Goal: Task Accomplishment & Management: Manage account settings

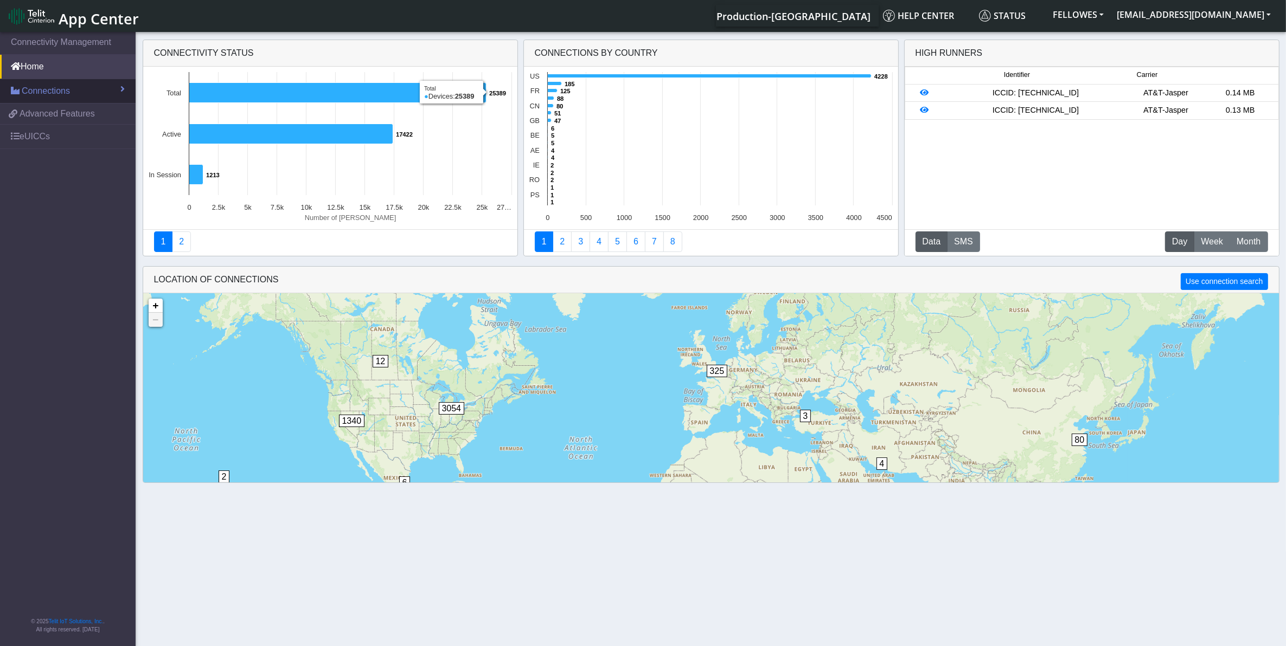
click at [106, 95] on link "Connections" at bounding box center [68, 91] width 136 height 24
click at [91, 112] on link "List" at bounding box center [68, 114] width 136 height 23
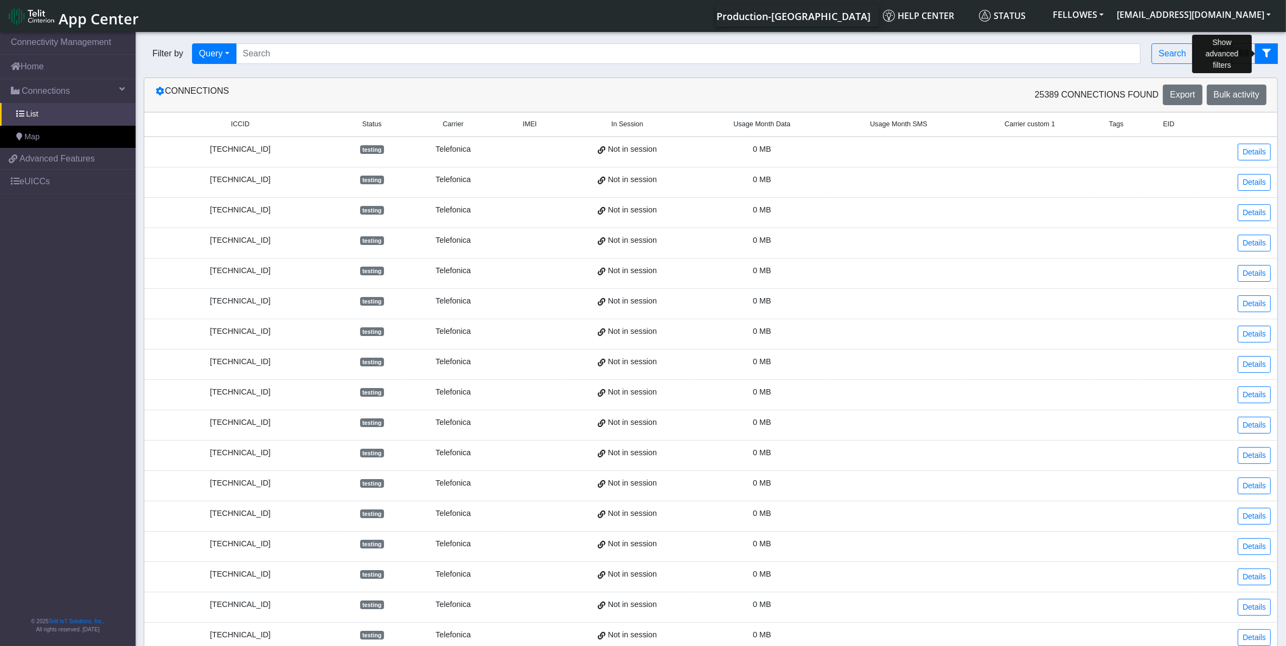
click at [1266, 50] on icon "fitlers menu" at bounding box center [1266, 53] width 9 height 9
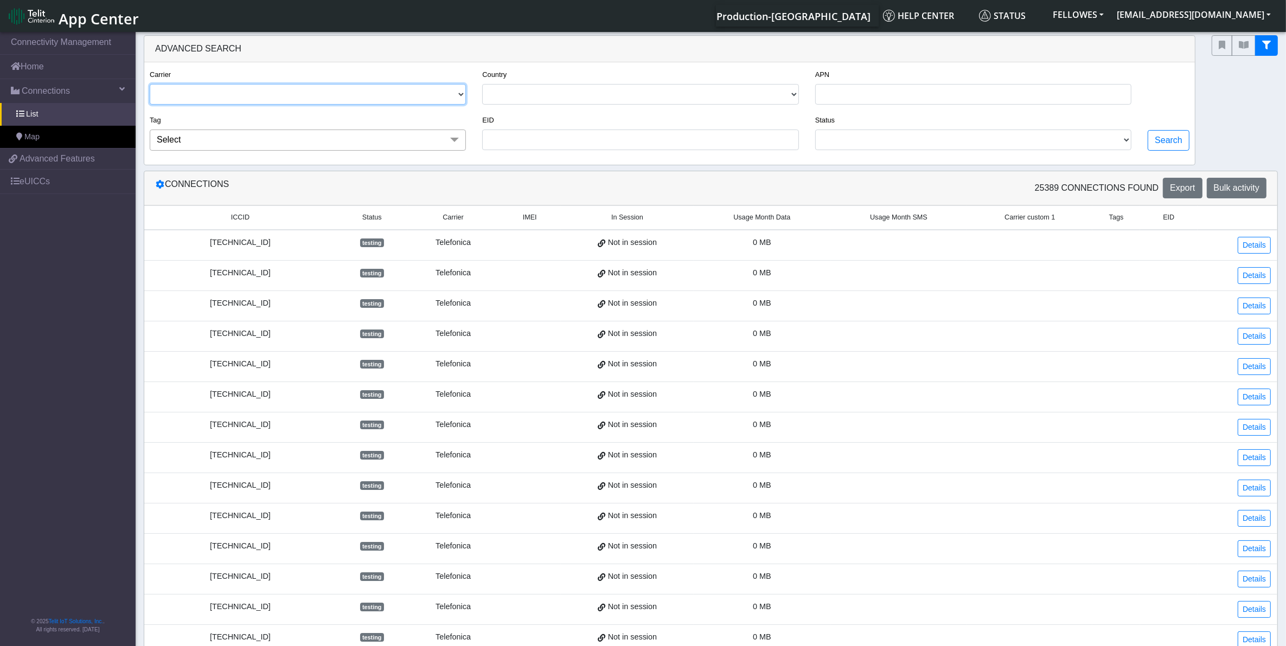
click at [386, 104] on select "TELIT AT&T-JASPER TELEFONICA" at bounding box center [308, 94] width 316 height 21
select select "telit"
click at [150, 85] on select "TELIT AT&T-JASPER TELEFONICA" at bounding box center [308, 94] width 316 height 21
click at [915, 150] on select "ACTIVATED DEACTIVATED TESTING READY RETIRED" at bounding box center [973, 140] width 316 height 21
select select "activated"
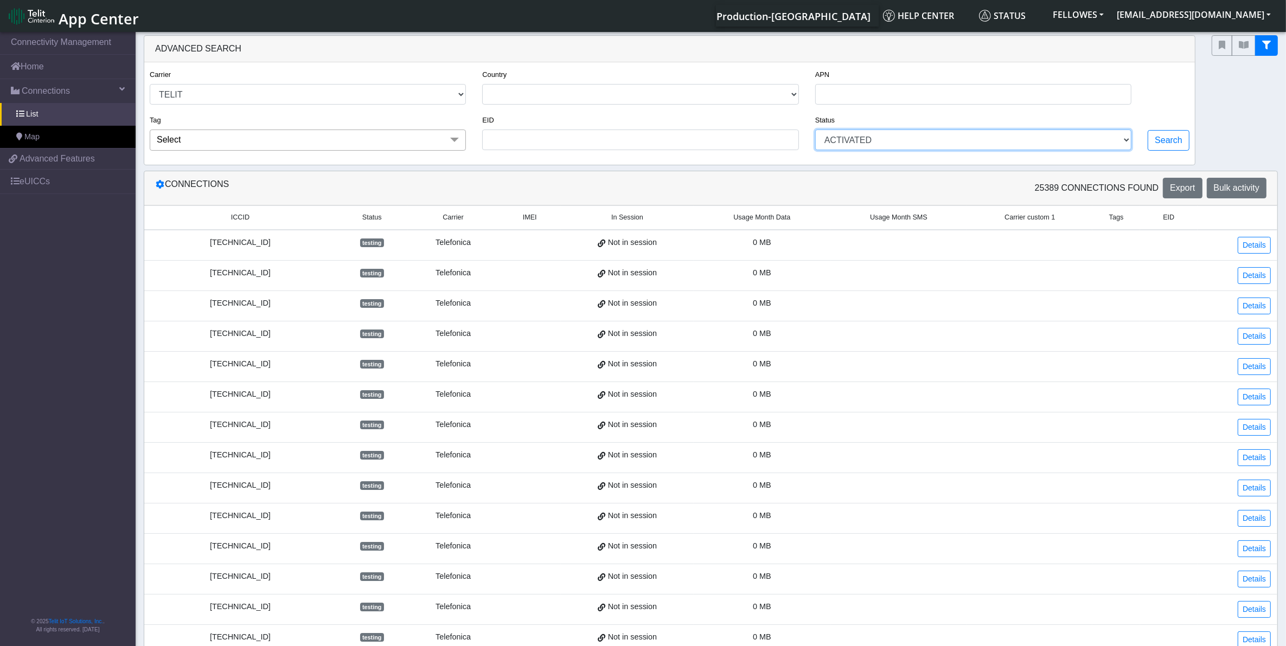
click at [816, 132] on select "ACTIVATED DEACTIVATED TESTING READY RETIRED" at bounding box center [973, 140] width 316 height 21
click at [1180, 139] on button "Search" at bounding box center [1169, 140] width 42 height 21
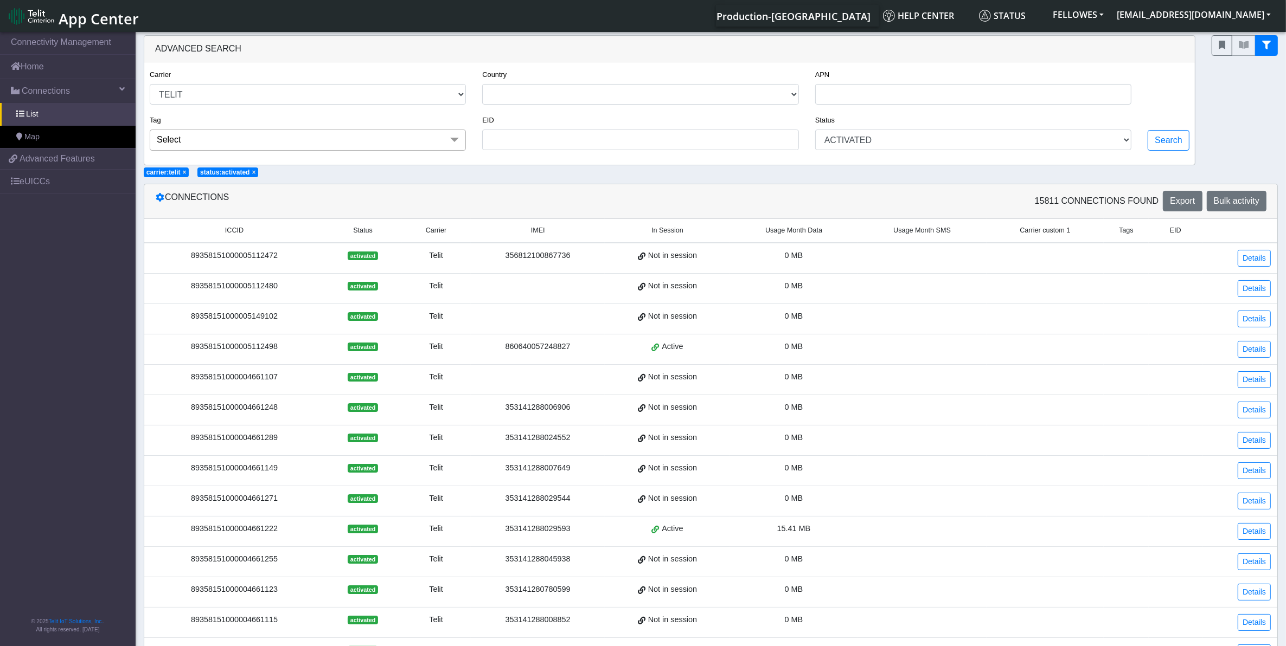
click at [260, 259] on div "89358151000005112472" at bounding box center [234, 256] width 167 height 12
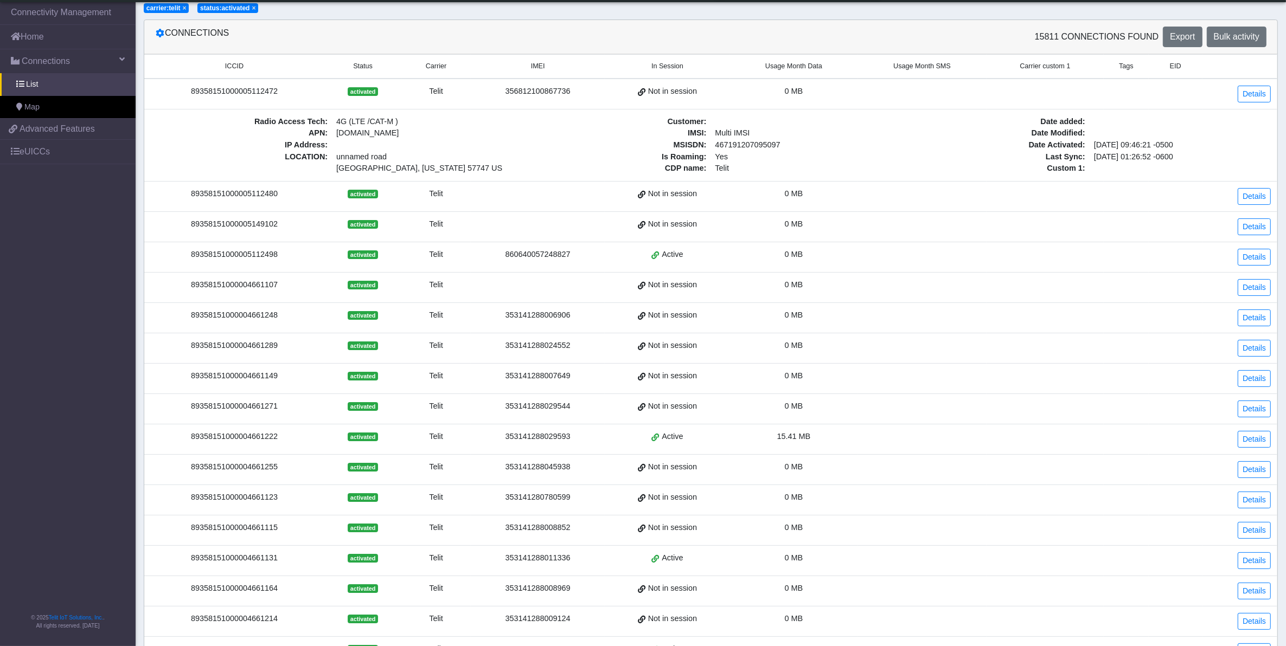
scroll to position [136, 0]
click at [232, 442] on div "89358151000004661222" at bounding box center [234, 436] width 167 height 12
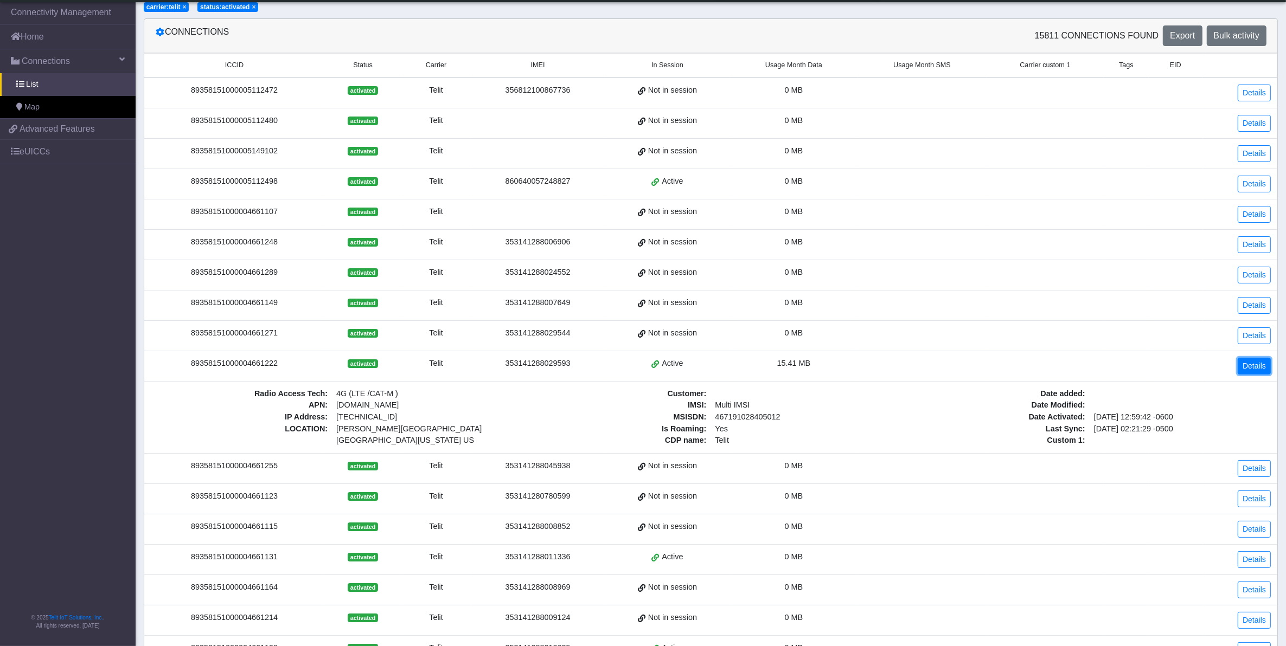
click at [1251, 369] on link "Details" at bounding box center [1254, 366] width 33 height 17
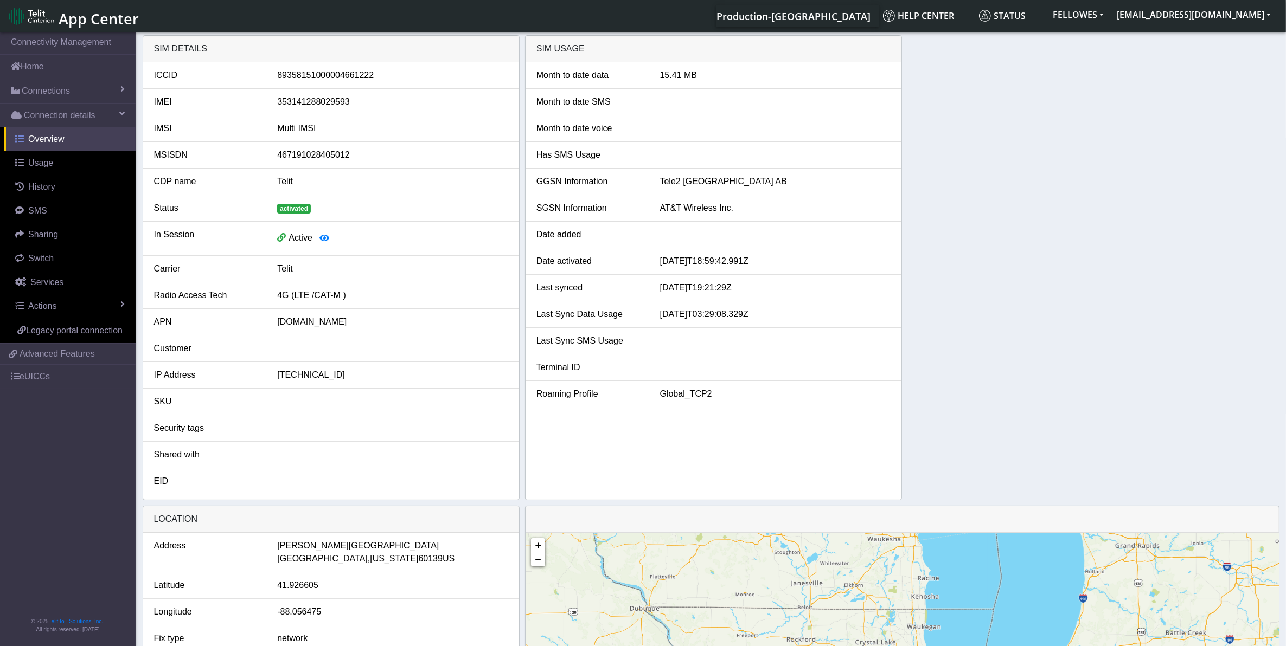
click at [72, 144] on link "Overview" at bounding box center [69, 139] width 131 height 24
click at [85, 85] on link "Connections" at bounding box center [68, 91] width 136 height 24
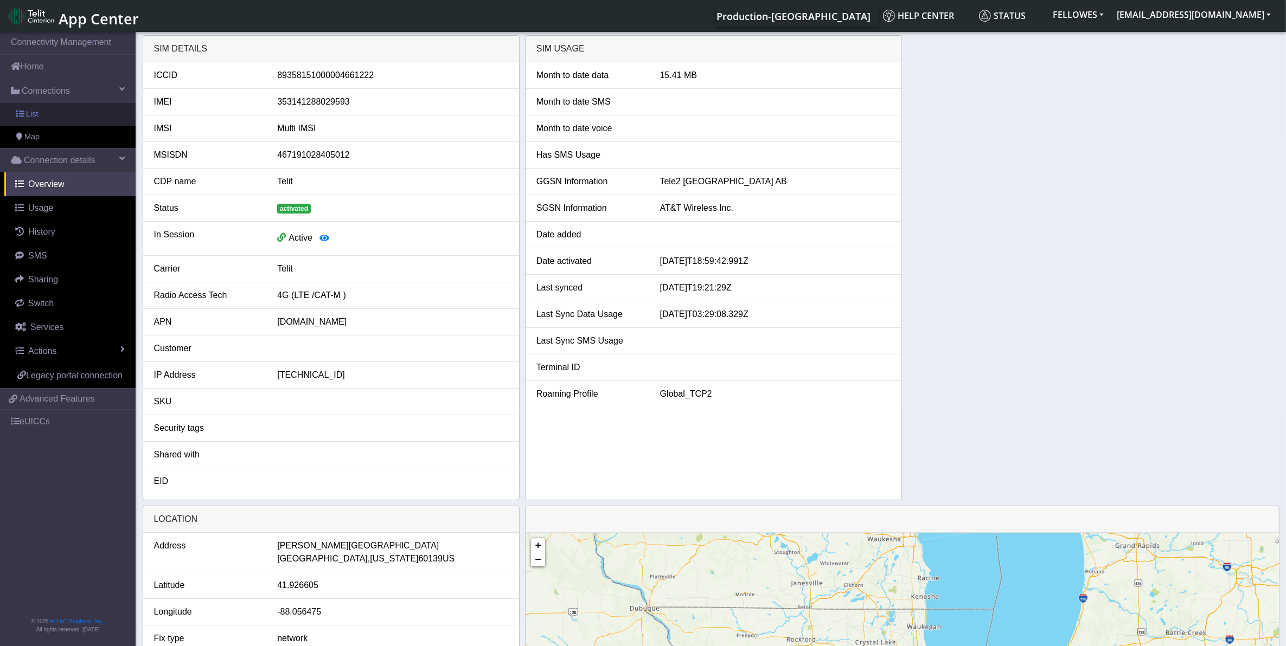
click at [112, 114] on link "List" at bounding box center [68, 114] width 136 height 23
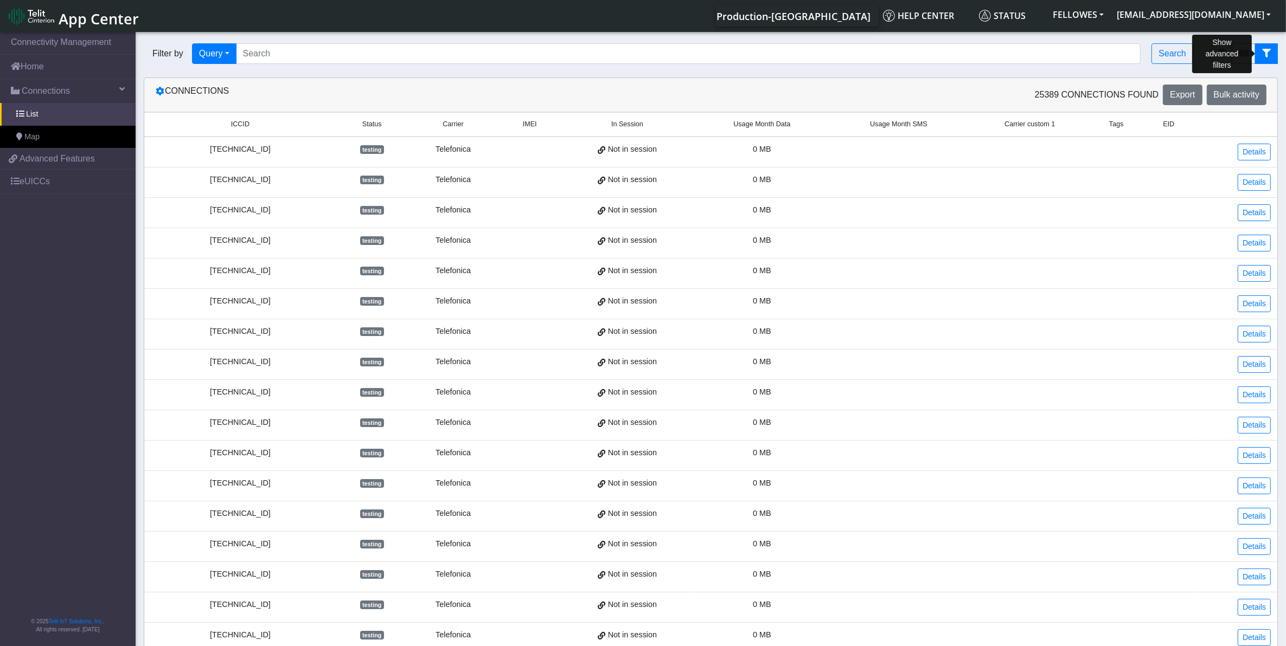
click at [1266, 57] on icon "fitlers menu" at bounding box center [1266, 53] width 9 height 9
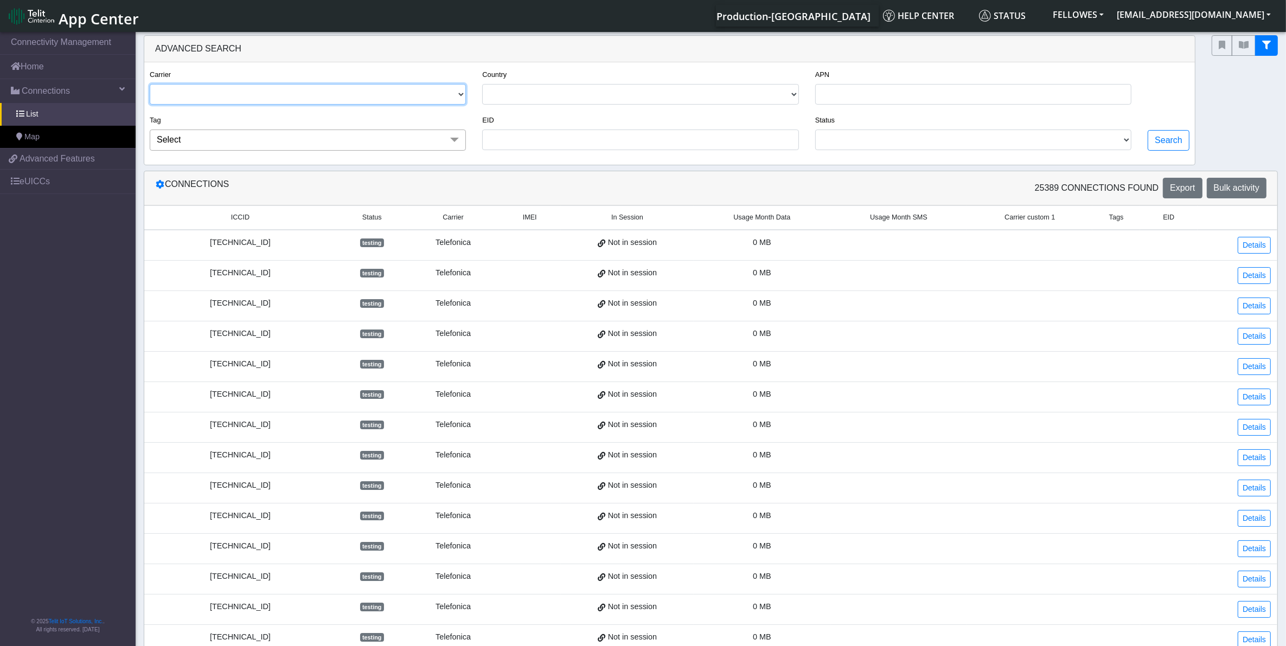
click at [266, 100] on select "TELIT AT&T-JASPER TELEFONICA" at bounding box center [308, 94] width 316 height 21
select select "telit"
click at [150, 85] on select "TELIT AT&T-JASPER TELEFONICA" at bounding box center [308, 94] width 316 height 21
click at [1158, 145] on button "Search" at bounding box center [1169, 140] width 42 height 21
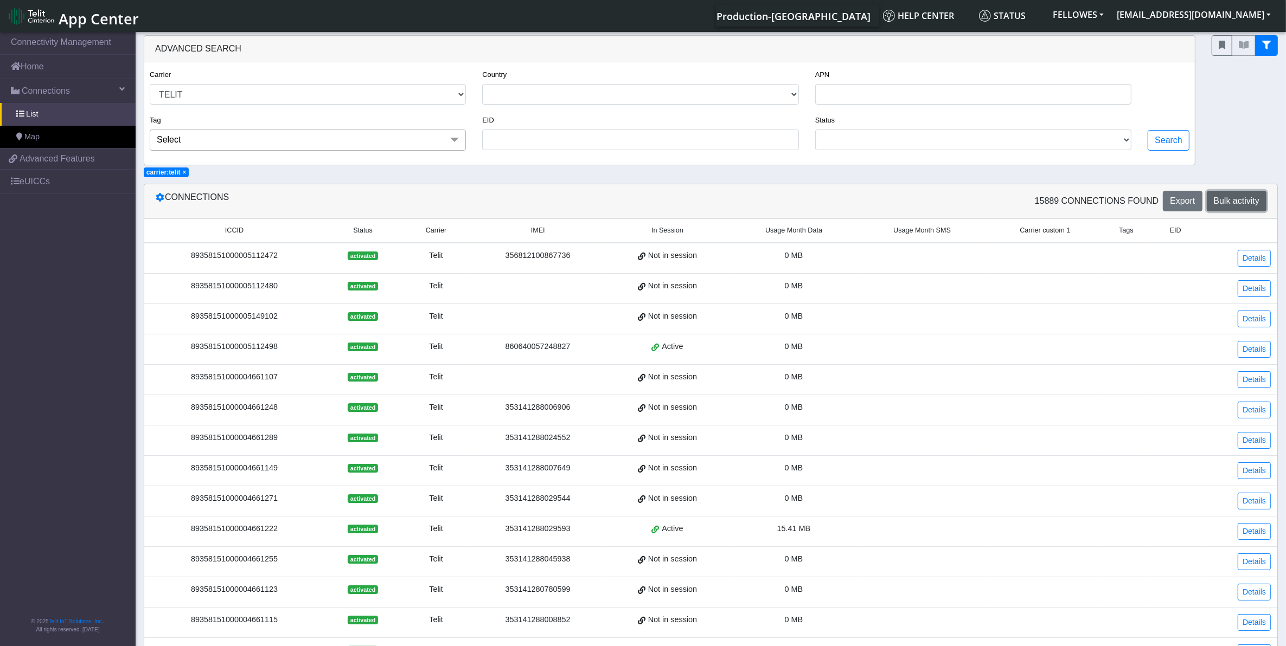
click at [1240, 210] on button "Bulk activity" at bounding box center [1237, 201] width 60 height 21
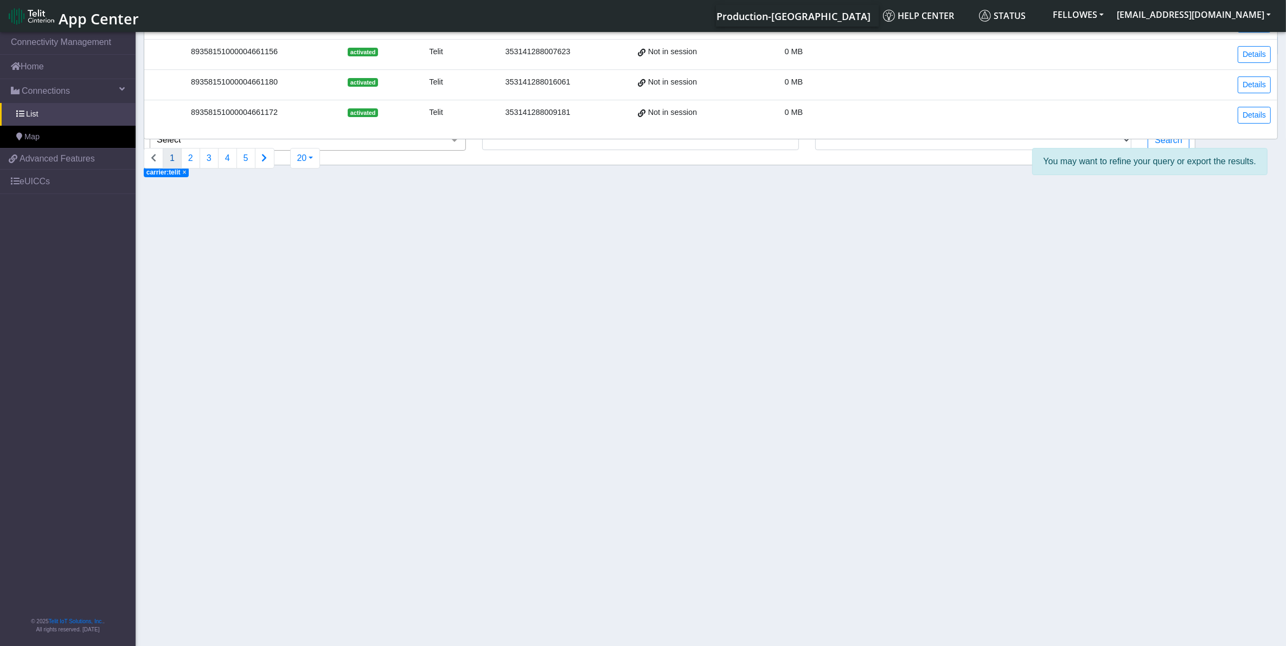
select select
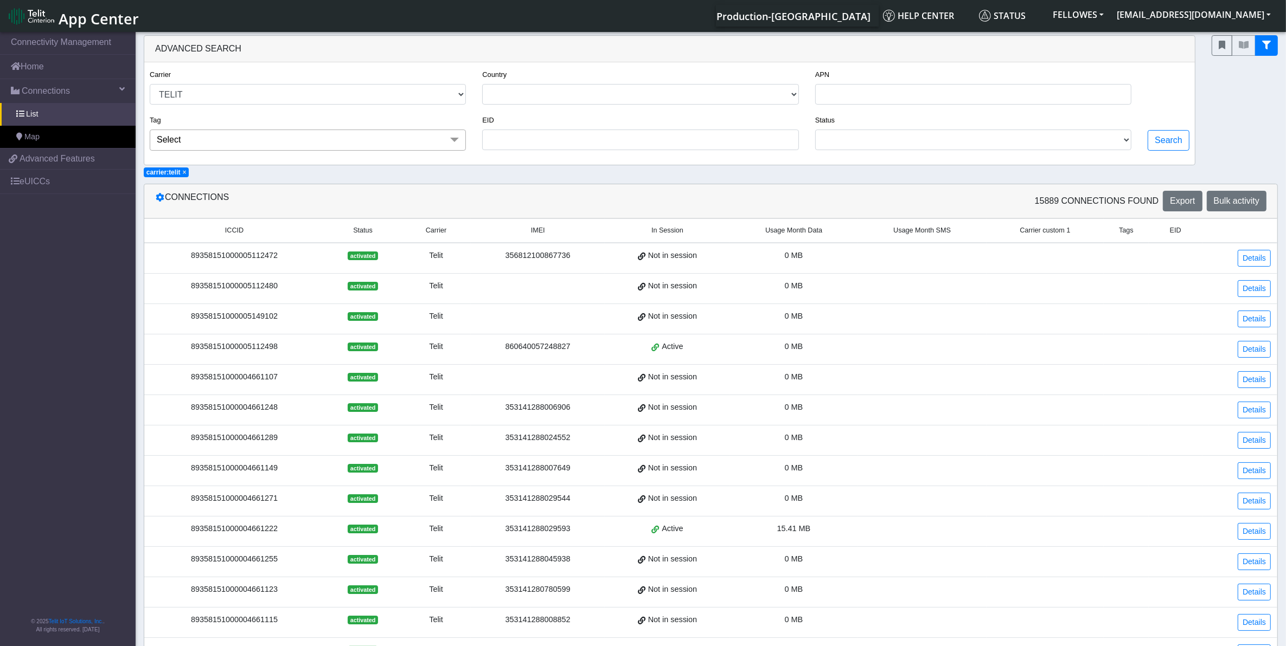
click at [1163, 193] on div "15889 Connections found Export Bulk activity" at bounding box center [993, 201] width 564 height 21
click at [1175, 200] on span "Export" at bounding box center [1182, 200] width 25 height 9
click at [60, 163] on span "Advanced Features" at bounding box center [57, 158] width 75 height 13
click at [778, 234] on span "Usage Month Data" at bounding box center [793, 231] width 57 height 10
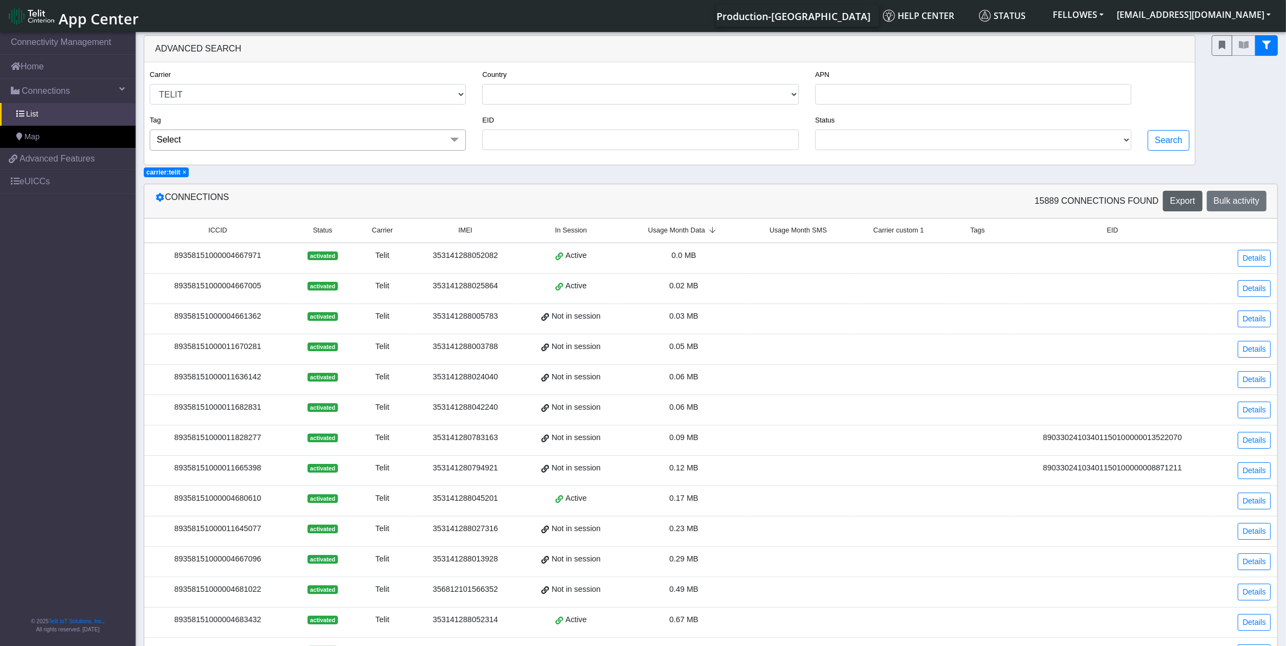
click at [674, 234] on span "Usage Month Data" at bounding box center [676, 231] width 57 height 10
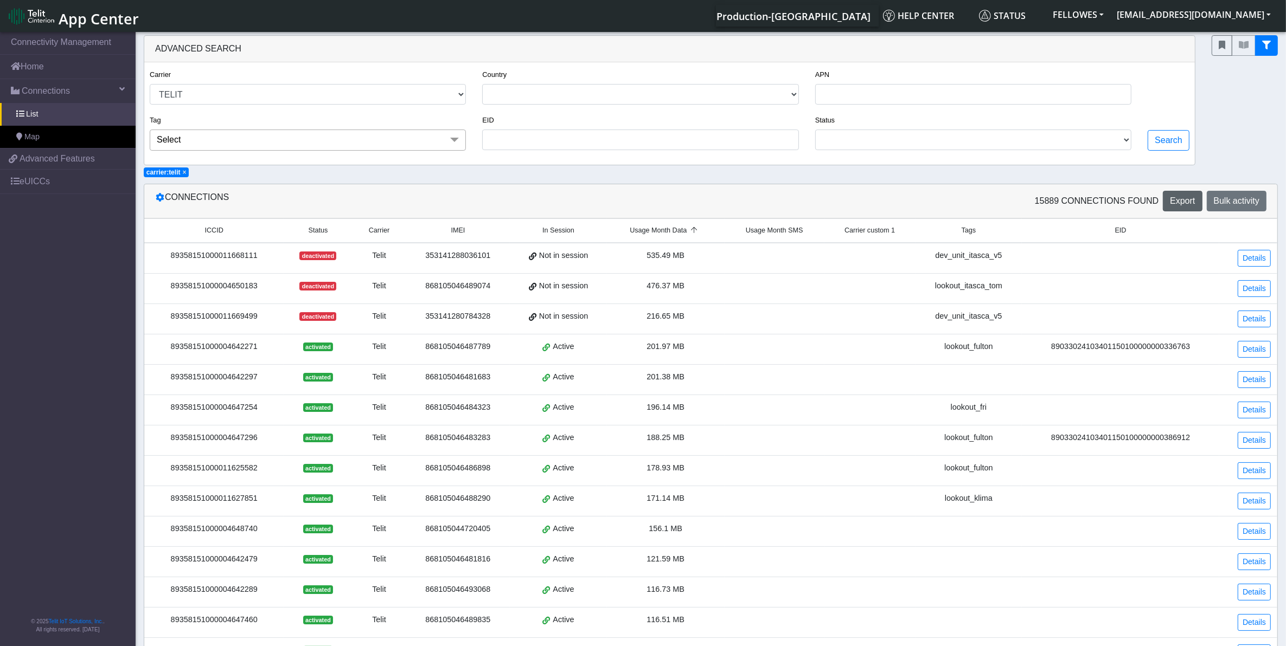
click at [234, 380] on div "89358151000004642297" at bounding box center [214, 377] width 126 height 12
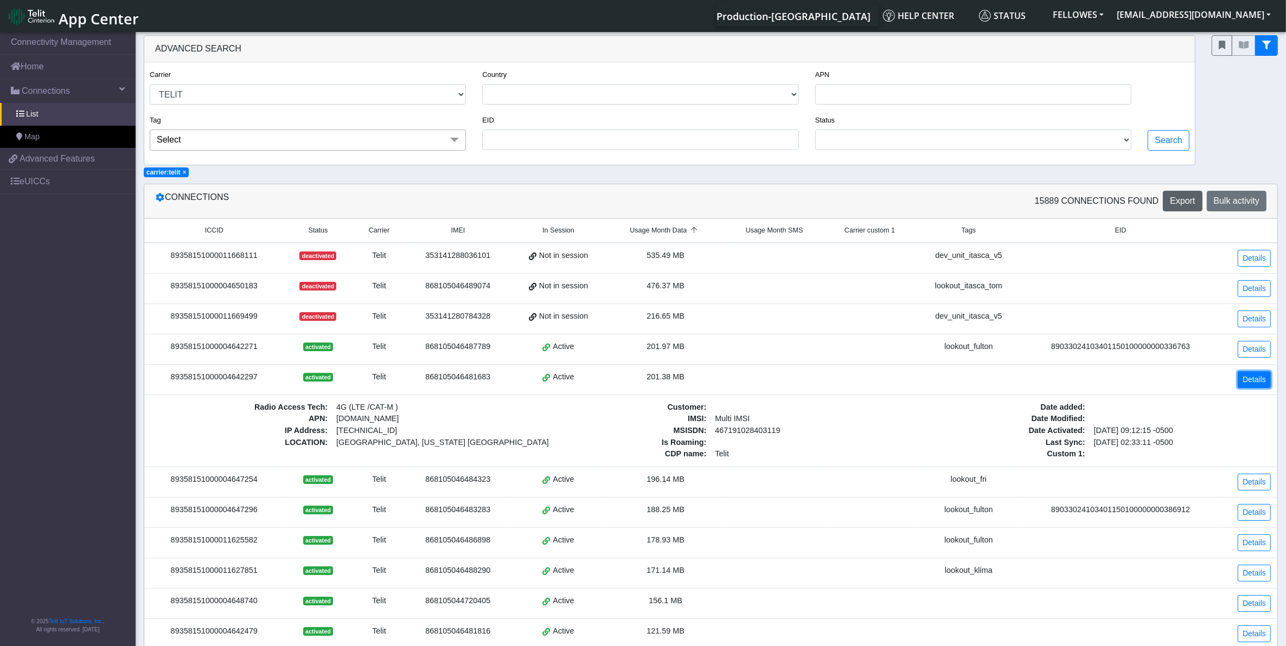
click at [1258, 381] on link "Details" at bounding box center [1254, 379] width 33 height 17
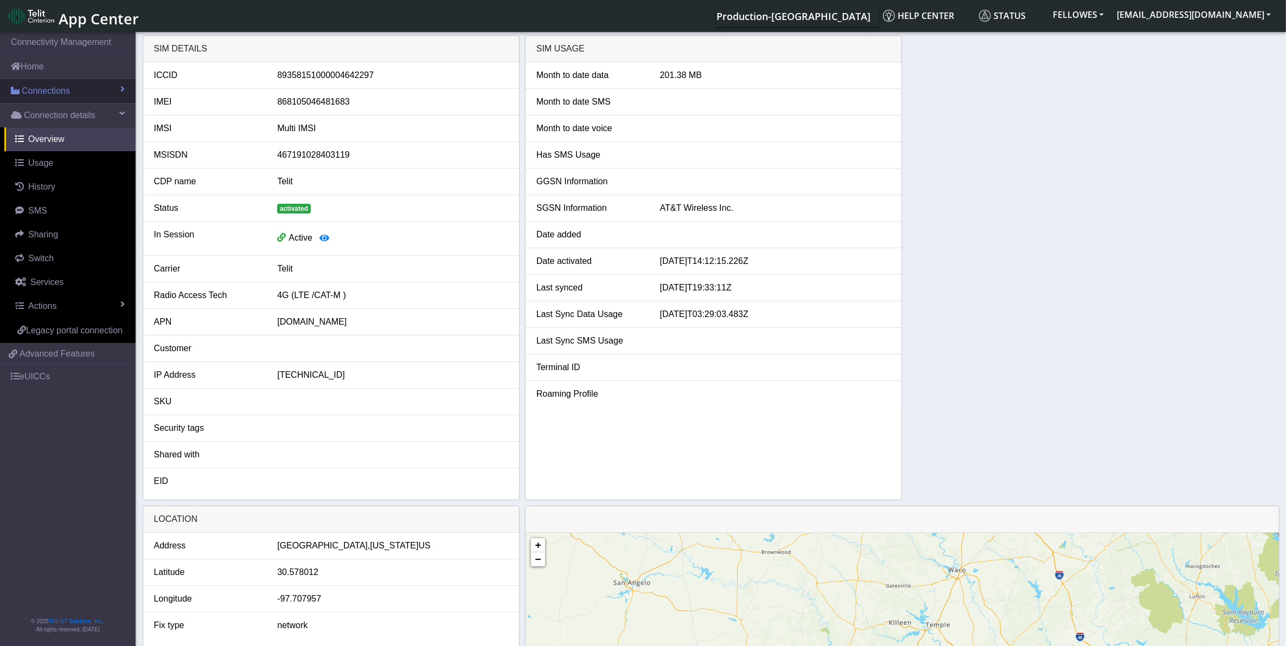
click at [76, 101] on link "Connections" at bounding box center [68, 91] width 136 height 24
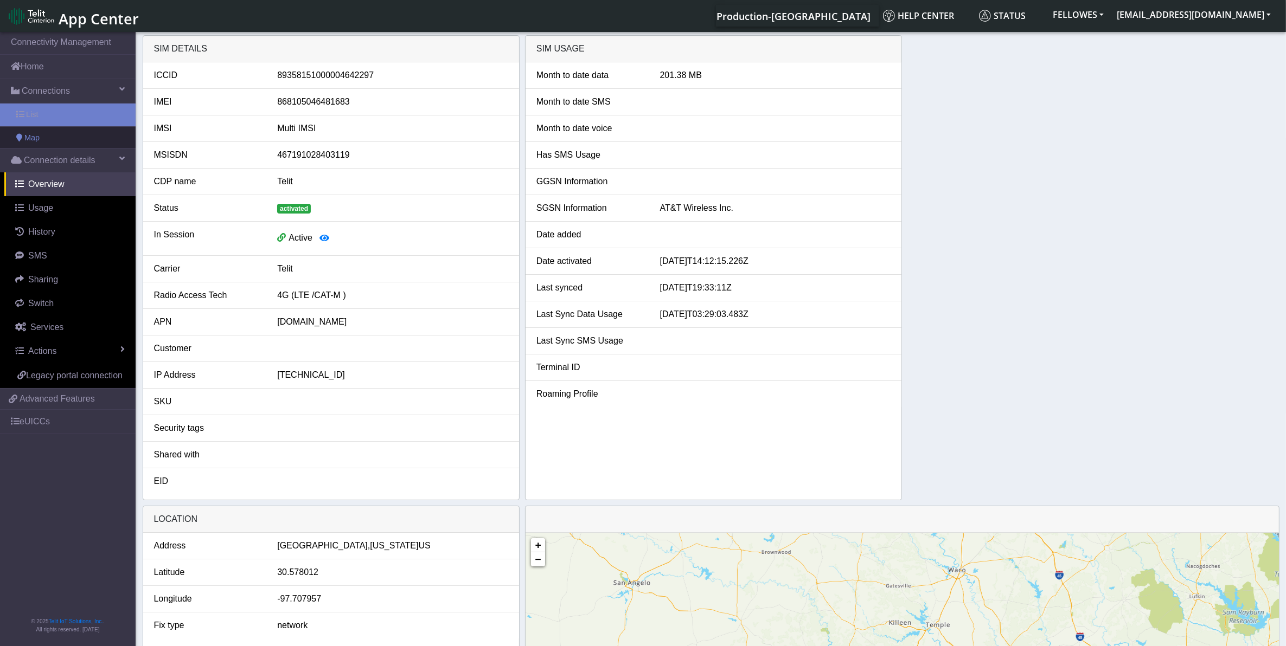
click at [75, 129] on link "Map" at bounding box center [68, 138] width 136 height 23
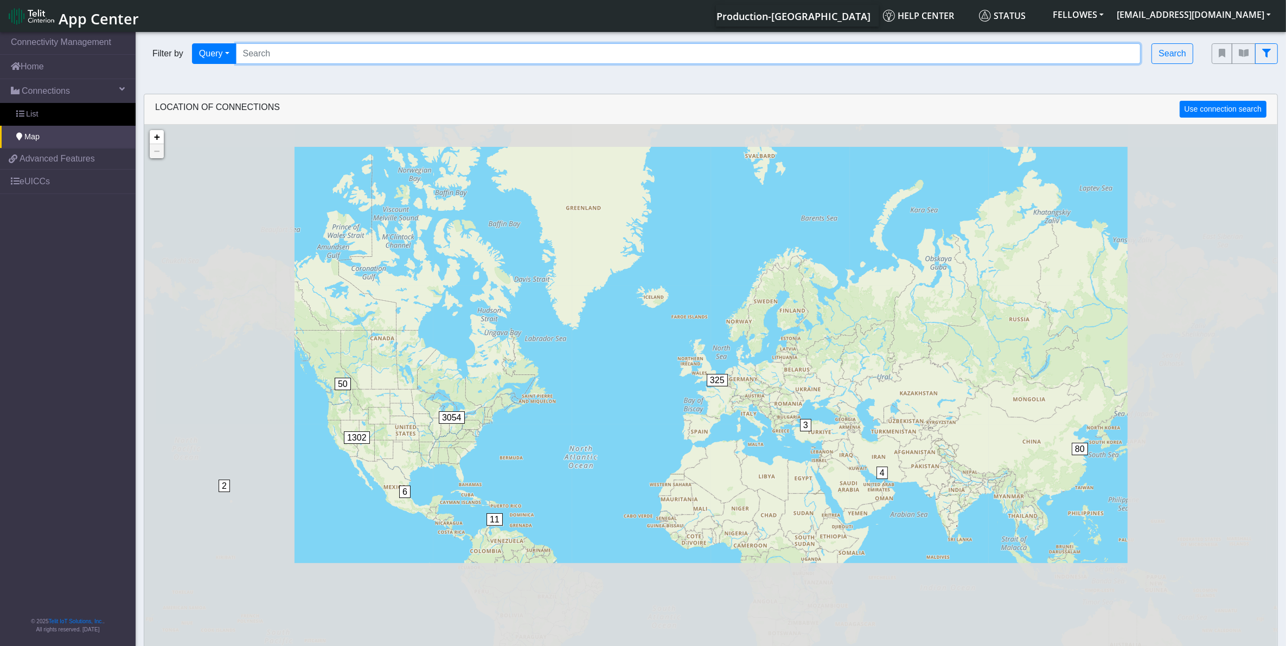
click at [470, 55] on input "Search..." at bounding box center [688, 53] width 905 height 21
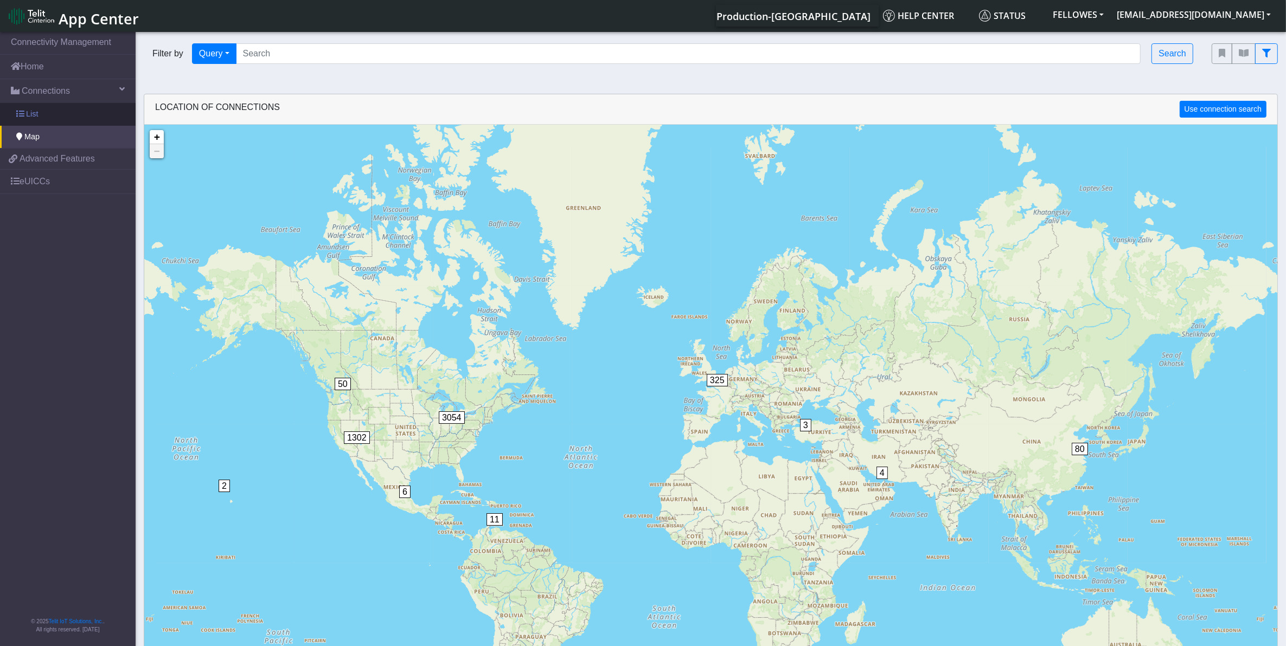
click at [66, 106] on link "List" at bounding box center [68, 114] width 136 height 23
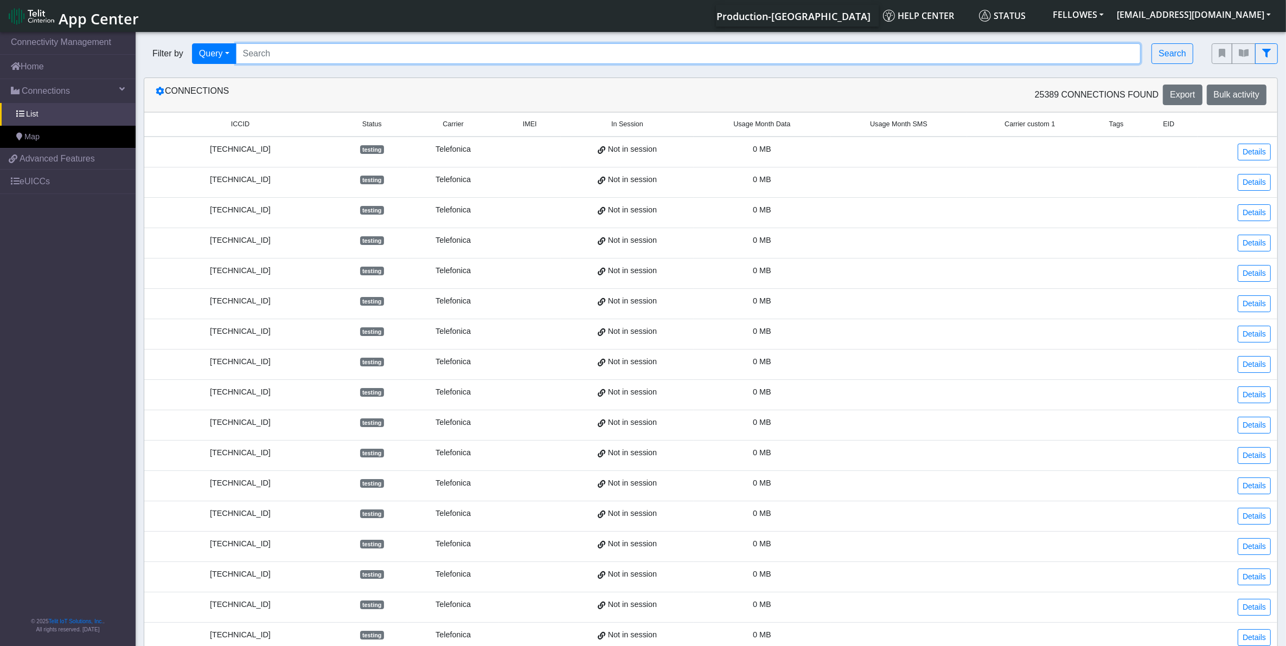
click at [286, 57] on input "Search..." at bounding box center [688, 53] width 905 height 21
type input "5"
type input "353141280784328"
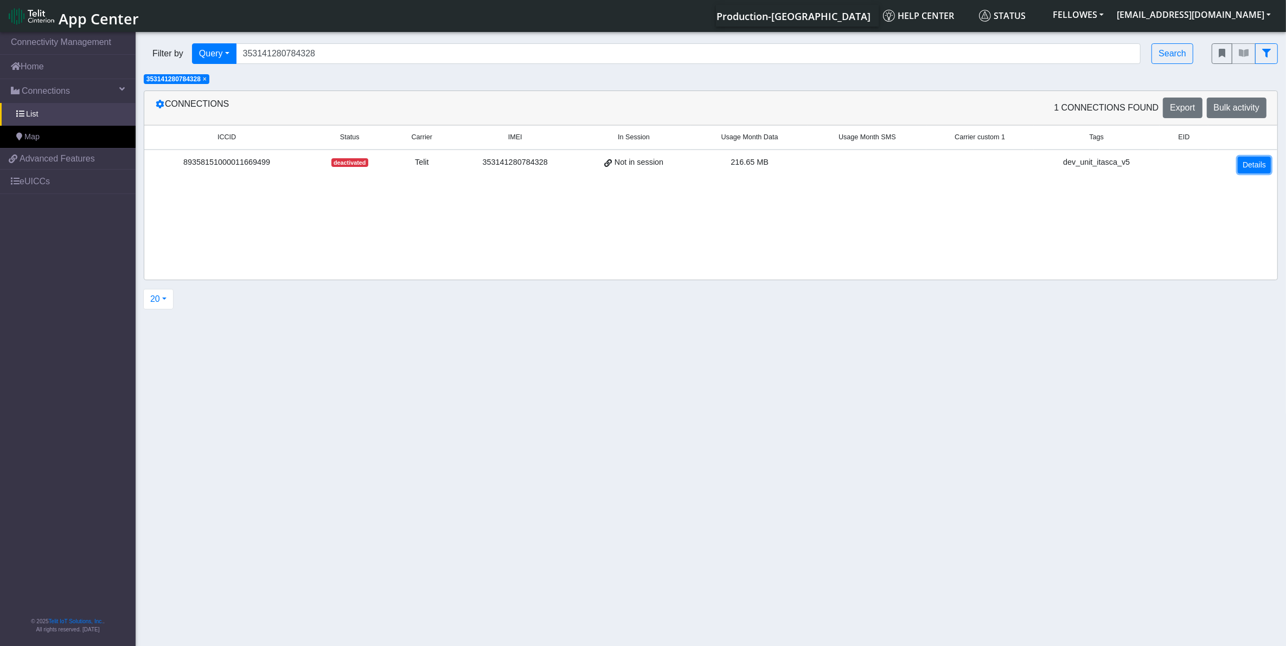
click at [1267, 160] on link "Details" at bounding box center [1254, 165] width 33 height 17
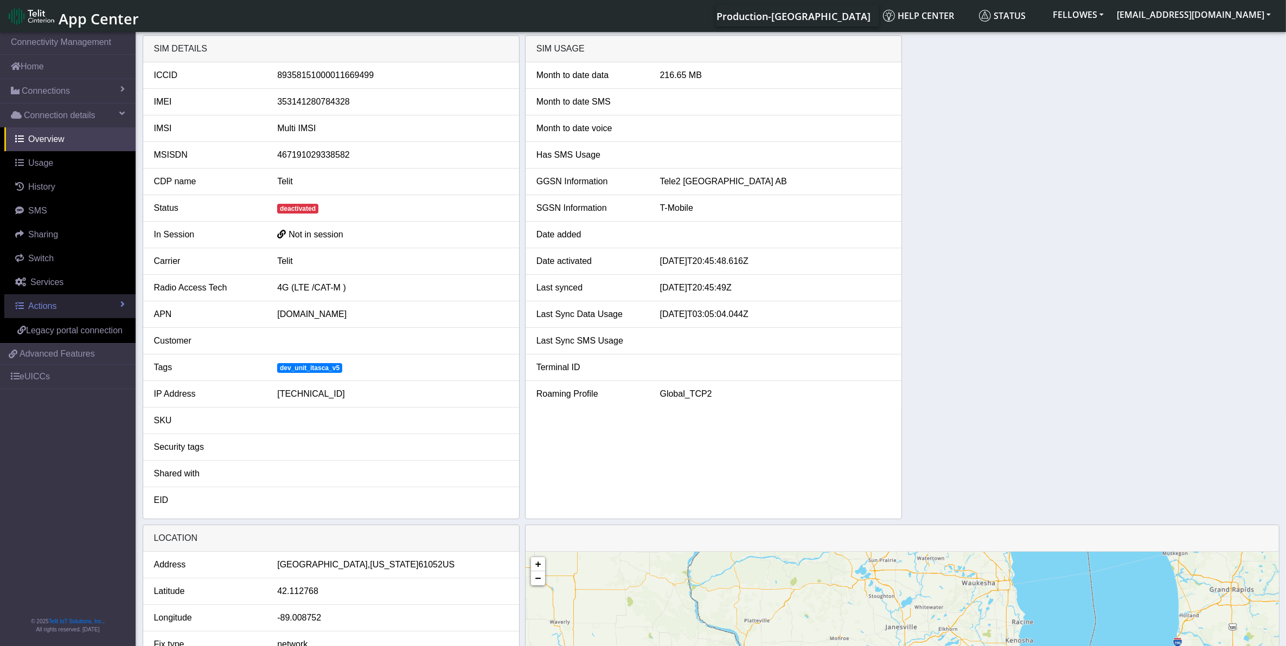
click at [76, 307] on link "Actions" at bounding box center [69, 306] width 131 height 24
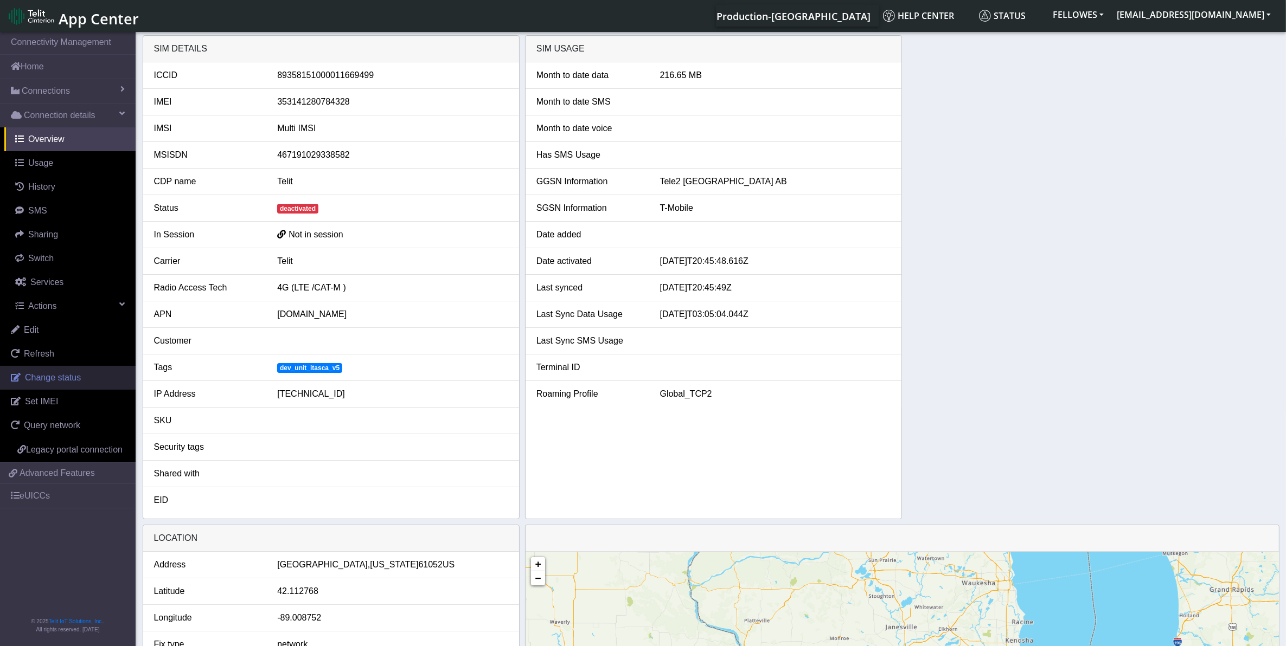
click at [82, 386] on link "Change status" at bounding box center [68, 378] width 136 height 24
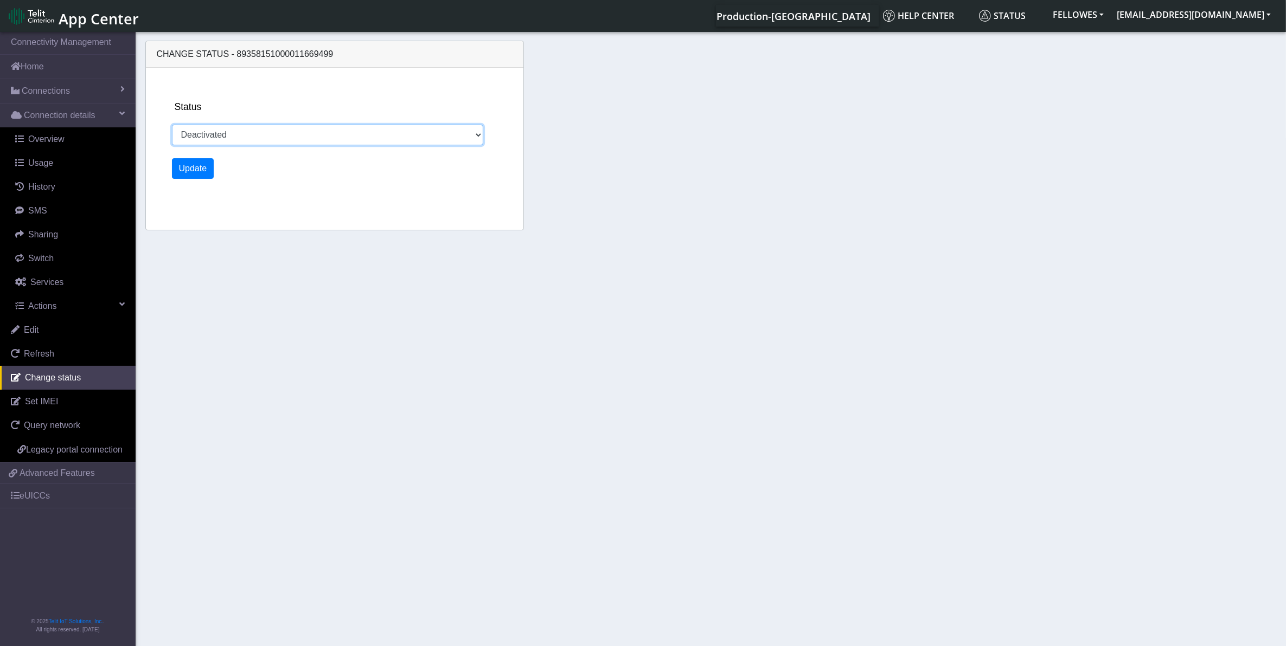
click at [228, 145] on select "Activated Deactivated" at bounding box center [328, 135] width 312 height 21
select select "activated"
click at [172, 125] on select "Activated Deactivated" at bounding box center [328, 135] width 312 height 21
click at [191, 174] on button "Update" at bounding box center [193, 168] width 42 height 21
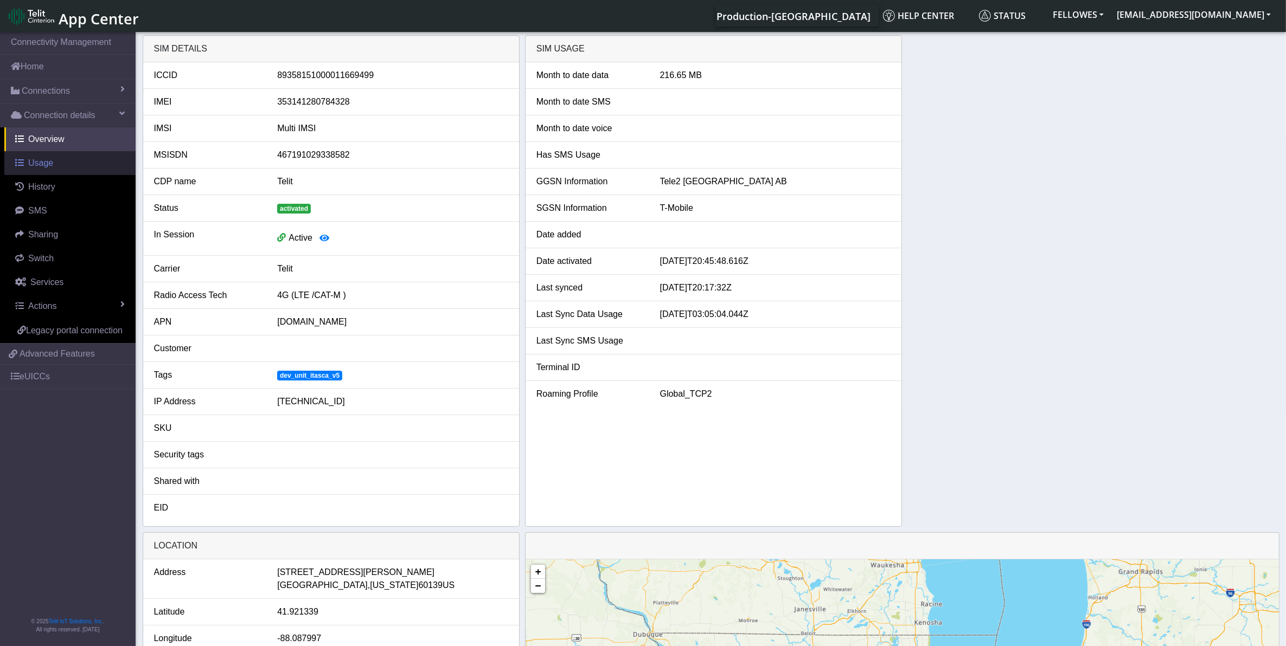
click at [64, 156] on link "Usage" at bounding box center [69, 163] width 131 height 24
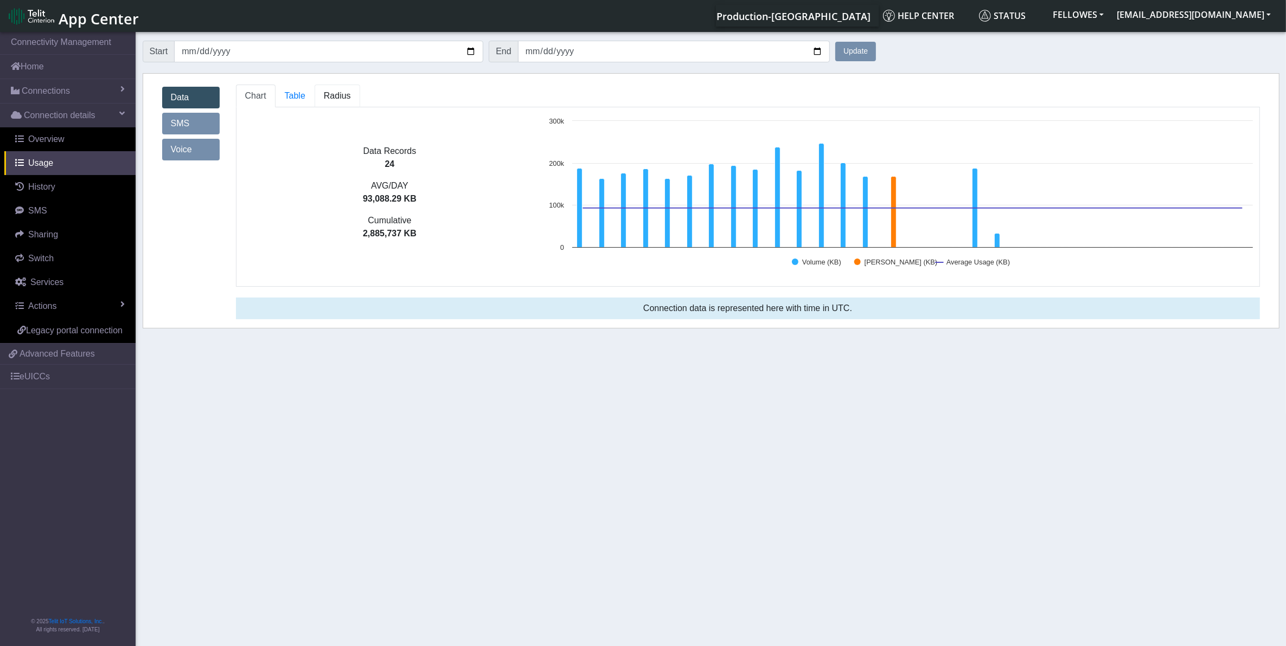
click at [343, 97] on span "Radius" at bounding box center [337, 95] width 27 height 9
click at [344, 94] on span "Radius" at bounding box center [337, 95] width 27 height 9
click at [340, 94] on span "Radius" at bounding box center [337, 95] width 27 height 9
